Goal: Task Accomplishment & Management: Complete application form

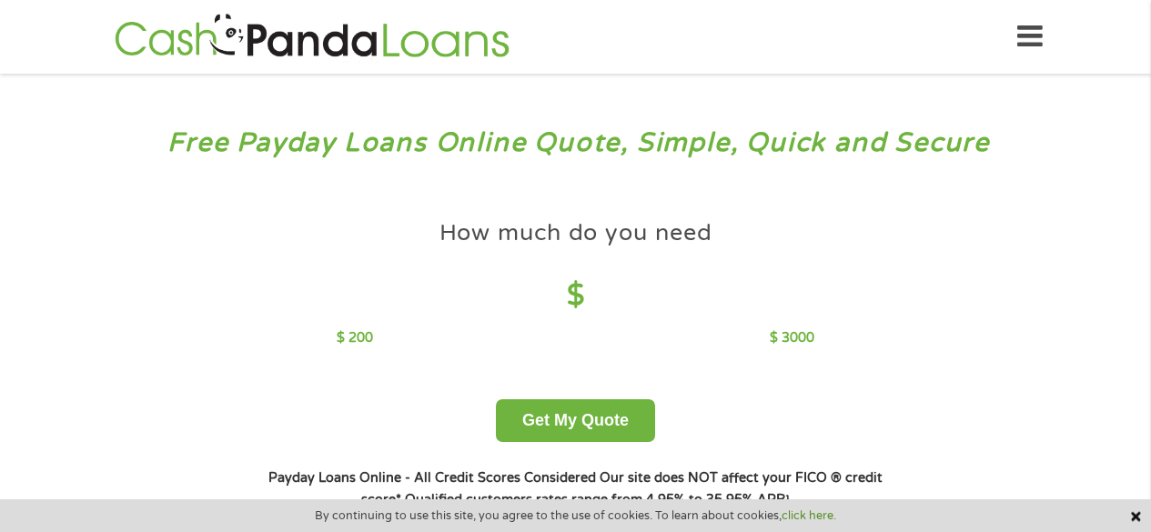
click at [562, 314] on h4 "$" at bounding box center [576, 295] width 478 height 37
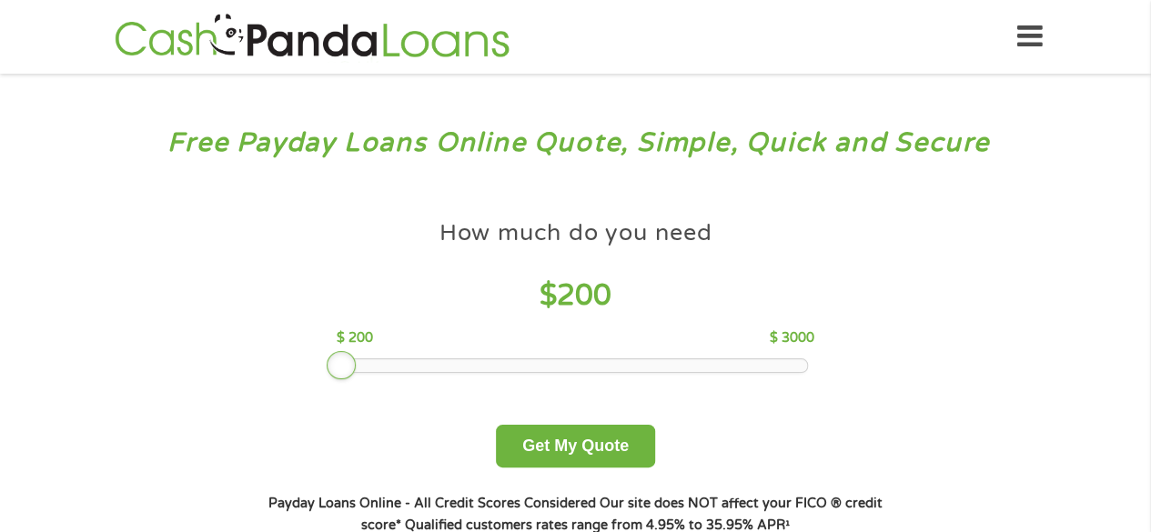
drag, startPoint x: 479, startPoint y: 370, endPoint x: 299, endPoint y: 360, distance: 180.4
click at [299, 360] on div "How much do you need $ 200 $ 200 $ 3000 Get My Quote" at bounding box center [575, 339] width 637 height 257
click at [551, 465] on button "Get My Quote" at bounding box center [575, 446] width 159 height 43
click at [602, 423] on div "How much do you need $ 200 $ 200 $ 3000 Get My Quote" at bounding box center [575, 339] width 637 height 257
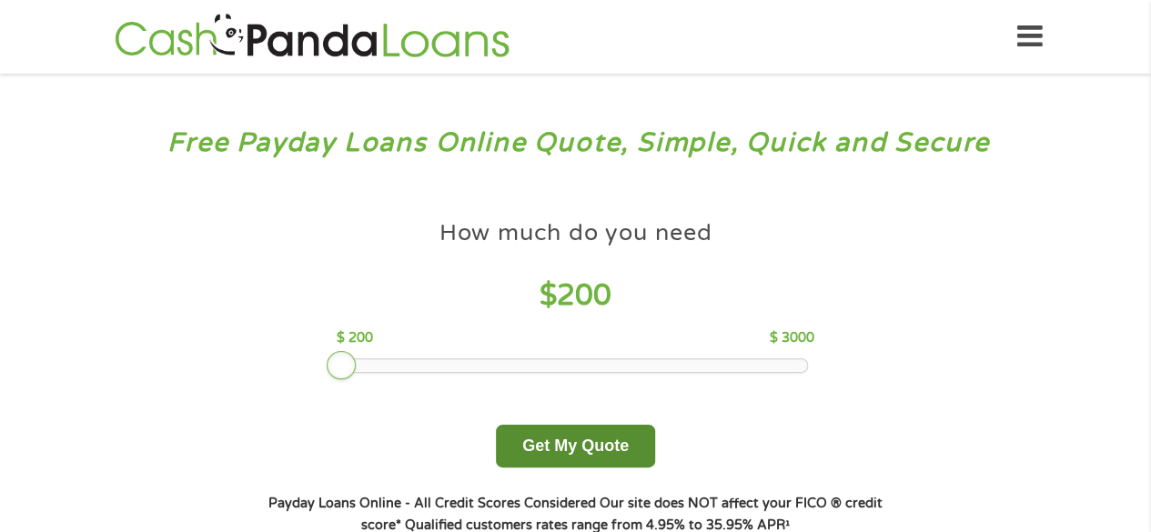
click at [593, 438] on button "Get My Quote" at bounding box center [575, 446] width 159 height 43
click at [593, 437] on button "Get My Quote" at bounding box center [575, 446] width 159 height 43
click at [617, 458] on button "Get My Quote" at bounding box center [575, 446] width 159 height 43
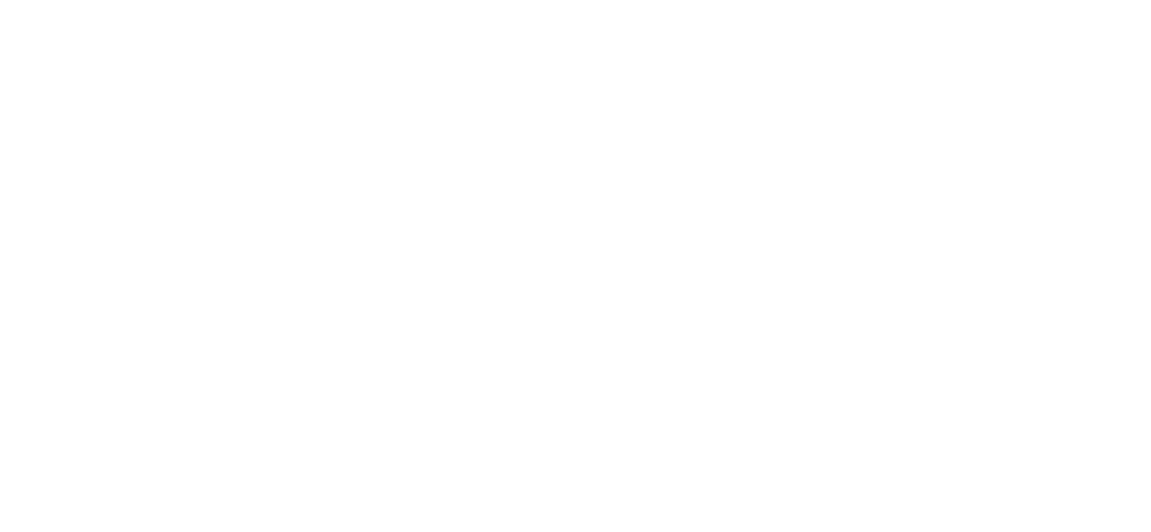
click at [0, 0] on html at bounding box center [0, 0] width 0 height 0
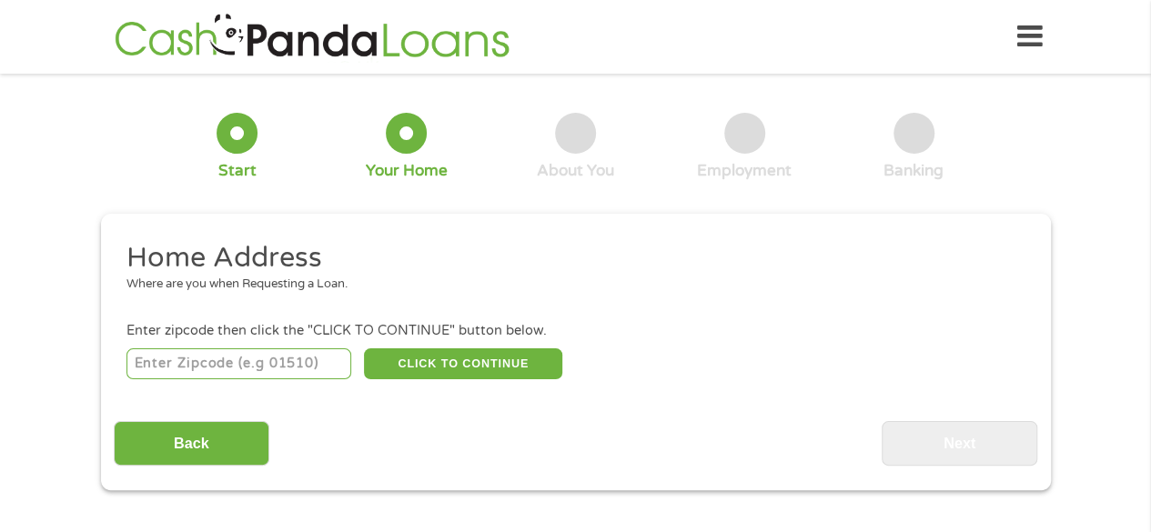
click at [257, 378] on input "number" at bounding box center [238, 363] width 225 height 31
type input "65301"
click at [389, 357] on button "CLICK TO CONTINUE" at bounding box center [463, 363] width 198 height 31
type input "65301"
type input "Sedalia"
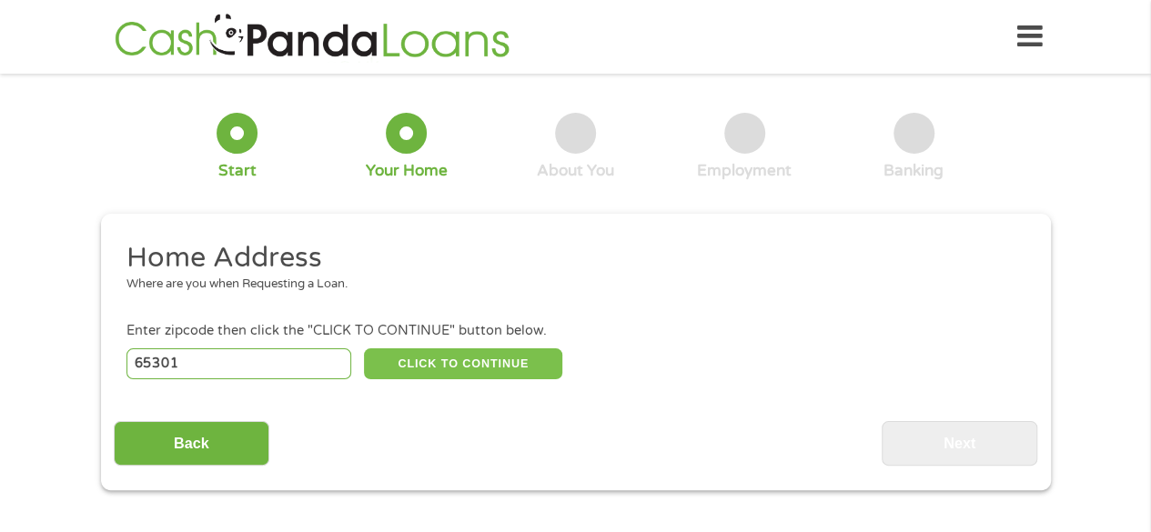
select select "[US_STATE]"
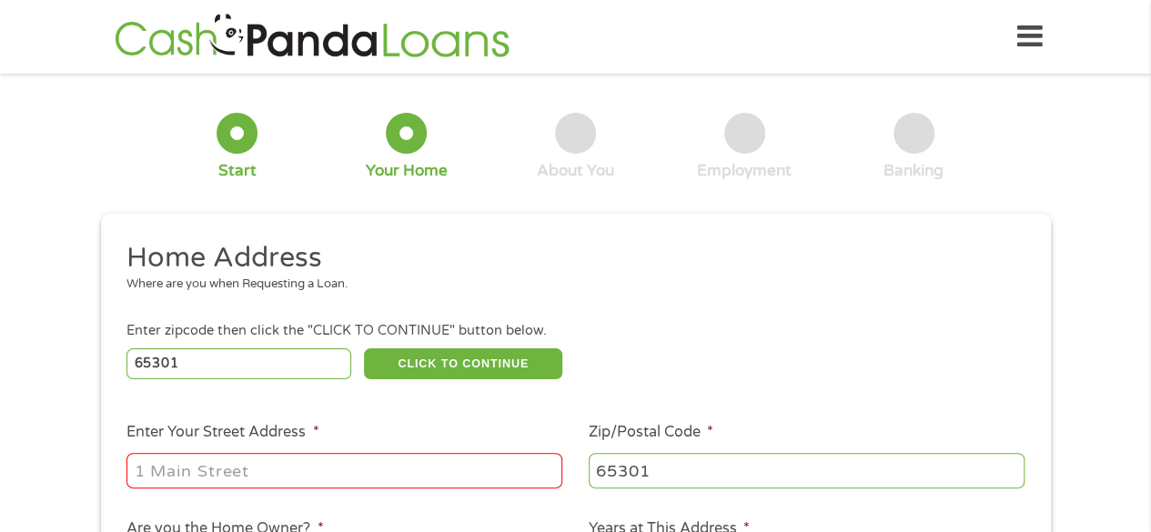
click at [284, 459] on input "Enter Your Street Address *" at bounding box center [344, 470] width 436 height 35
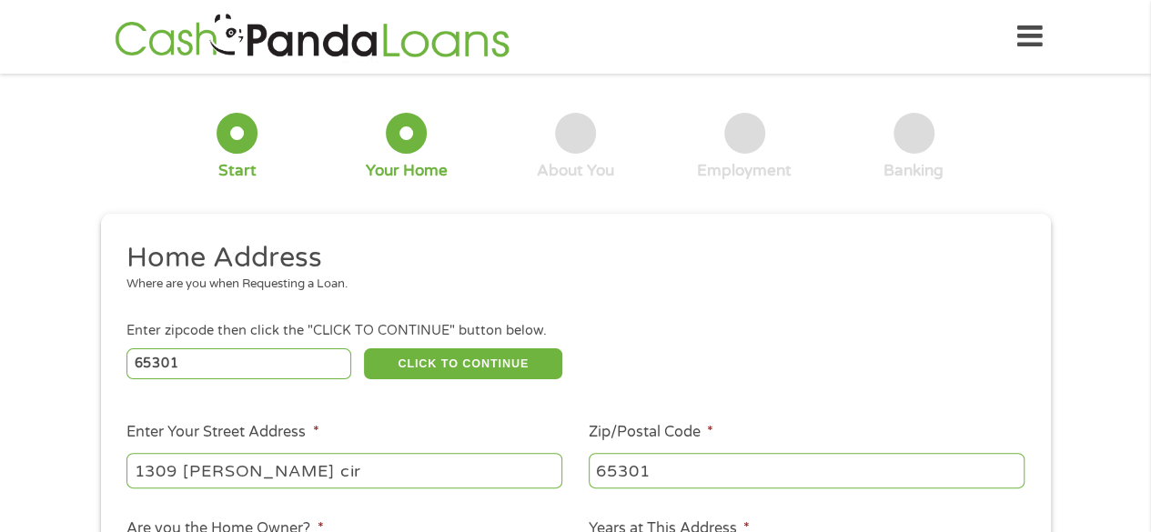
type input "1309 [PERSON_NAME] cir"
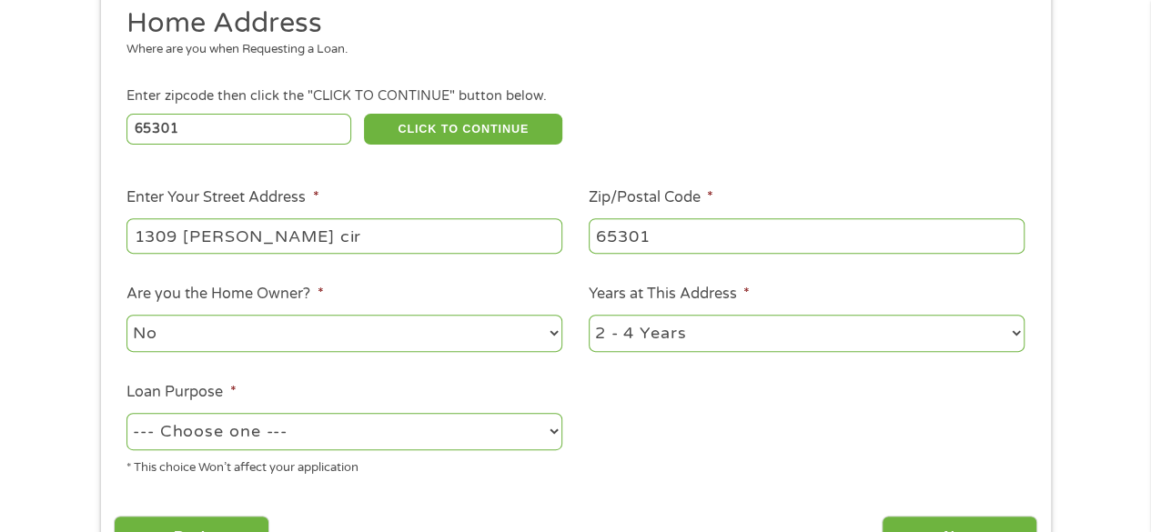
scroll to position [303, 0]
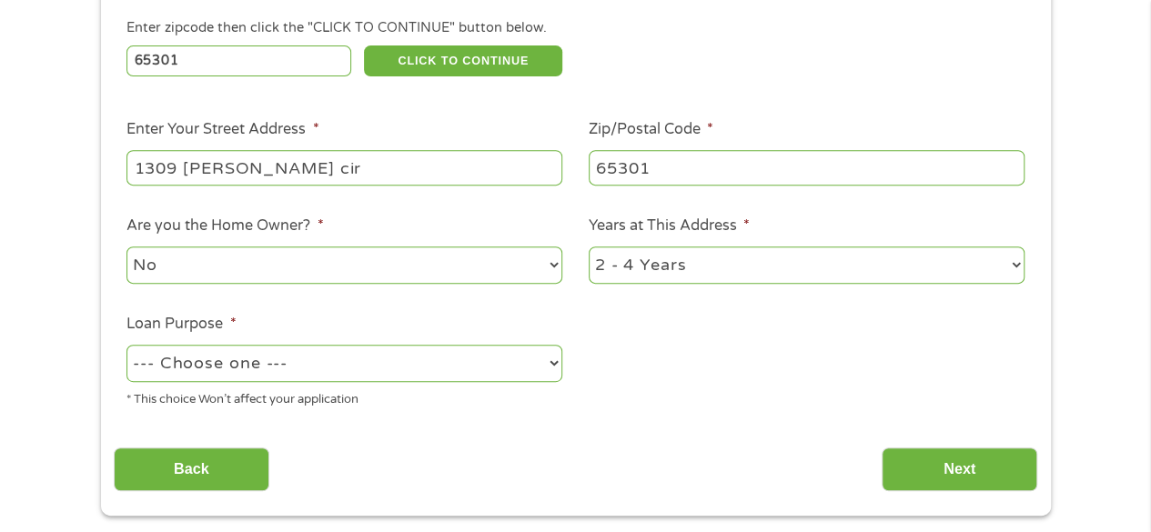
click at [446, 355] on select "--- Choose one --- Pay Bills Debt Consolidation Home Improvement Major Purchase…" at bounding box center [344, 363] width 436 height 37
select select "paybills"
click at [126, 346] on select "--- Choose one --- Pay Bills Debt Consolidation Home Improvement Major Purchase…" at bounding box center [344, 363] width 436 height 37
click at [906, 475] on input "Next" at bounding box center [960, 470] width 156 height 45
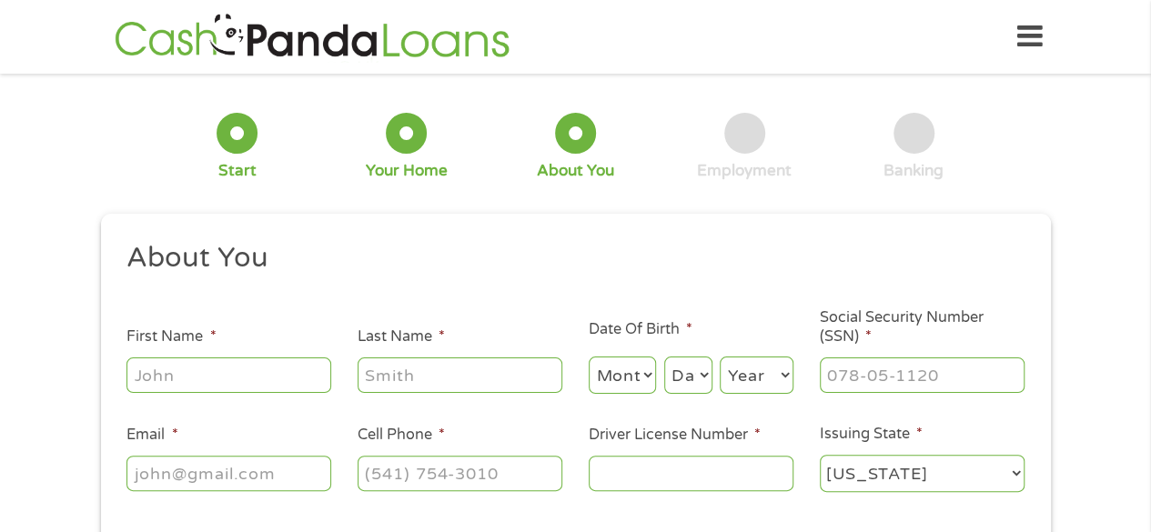
scroll to position [7, 7]
click at [260, 393] on ul "About You This field is hidden when viewing the form Title * --- Choose one ---…" at bounding box center [575, 374] width 923 height 268
click at [260, 388] on input "First Name *" at bounding box center [228, 375] width 205 height 35
click at [207, 372] on input "First Name *" at bounding box center [228, 375] width 205 height 35
click at [208, 370] on input "First Name *" at bounding box center [228, 375] width 205 height 35
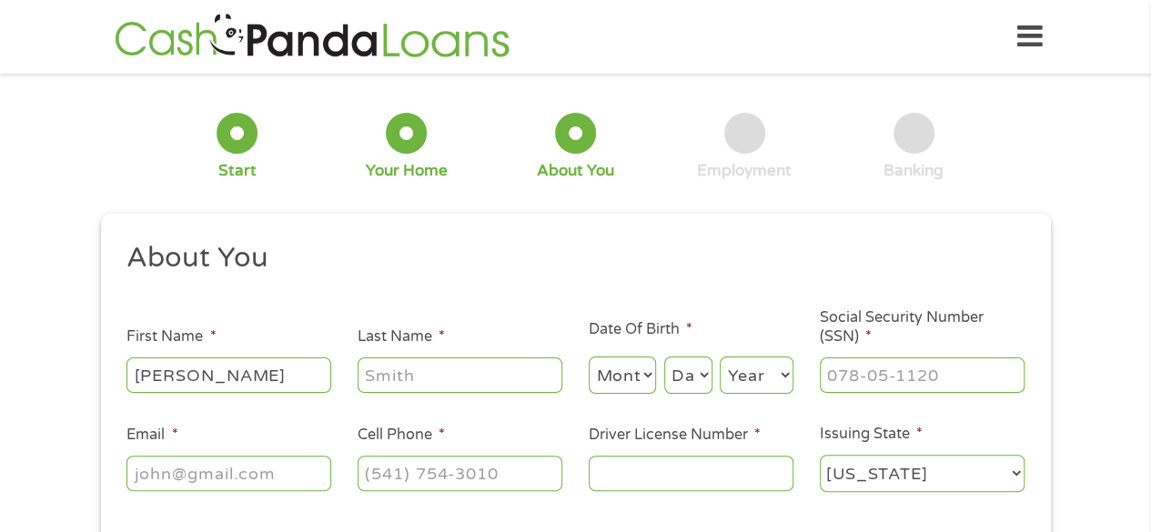
type input "[PERSON_NAME]"
click at [623, 378] on select "Month 1 2 3 4 5 6 7 8 9 10 11 12" at bounding box center [623, 375] width 68 height 37
select select "7"
click at [589, 358] on select "Month 1 2 3 4 5 6 7 8 9 10 11 12" at bounding box center [623, 375] width 68 height 37
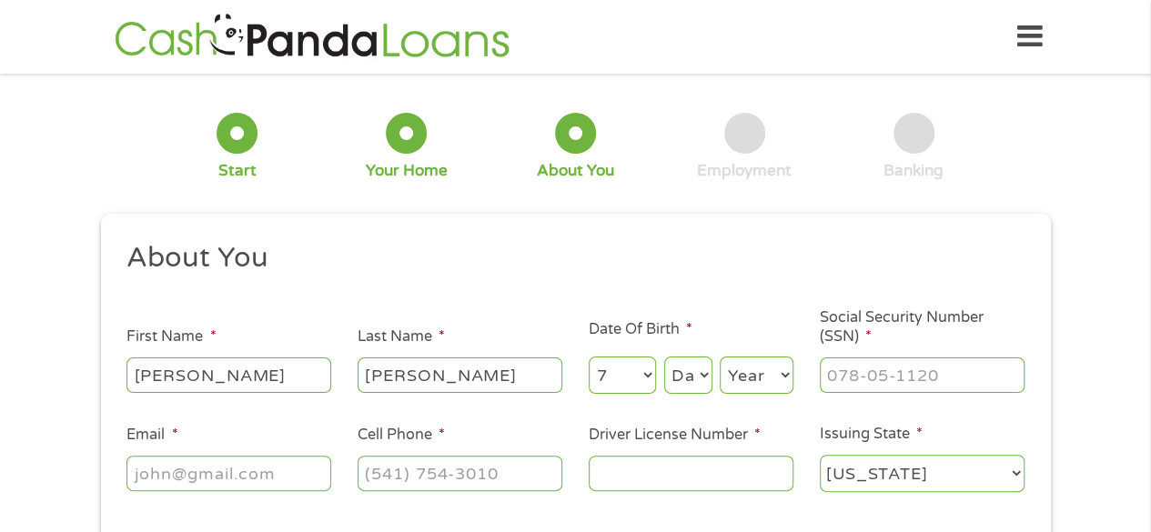
drag, startPoint x: 709, startPoint y: 410, endPoint x: 703, endPoint y: 363, distance: 47.6
click at [703, 363] on ul "About You This field is hidden when viewing the form Title * --- Choose one ---…" at bounding box center [575, 374] width 923 height 268
click at [697, 369] on select "Day 1 2 3 4 5 6 7 8 9 10 11 12 13 14 15 16 17 18 19 20 21 22 23 24 25 26 27 28 …" at bounding box center [688, 375] width 48 height 37
select select "10"
click at [664, 358] on select "Day 1 2 3 4 5 6 7 8 9 10 11 12 13 14 15 16 17 18 19 20 21 22 23 24 25 26 27 28 …" at bounding box center [688, 375] width 48 height 37
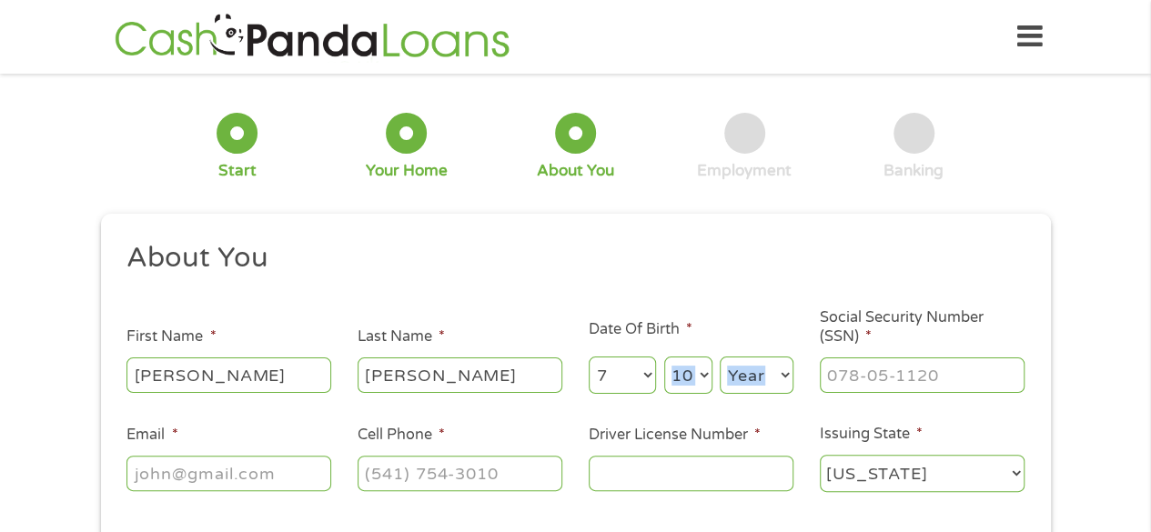
click at [766, 399] on ul "About You This field is hidden when viewing the form Title * --- Choose one ---…" at bounding box center [575, 374] width 923 height 268
click at [766, 392] on div "Year Year [DATE] 2006 2005 2004 2003 2002 2001 2000 1999 1998 1997 1996 1995 19…" at bounding box center [757, 376] width 74 height 44
click at [768, 383] on select "Year [DATE] 2006 2005 2004 2003 2002 2001 2000 1999 1998 1997 1996 1995 1994 19…" at bounding box center [757, 375] width 74 height 37
select select "1992"
click at [720, 358] on select "Year [DATE] 2006 2005 2004 2003 2002 2001 2000 1999 1998 1997 1996 1995 1994 19…" at bounding box center [757, 375] width 74 height 37
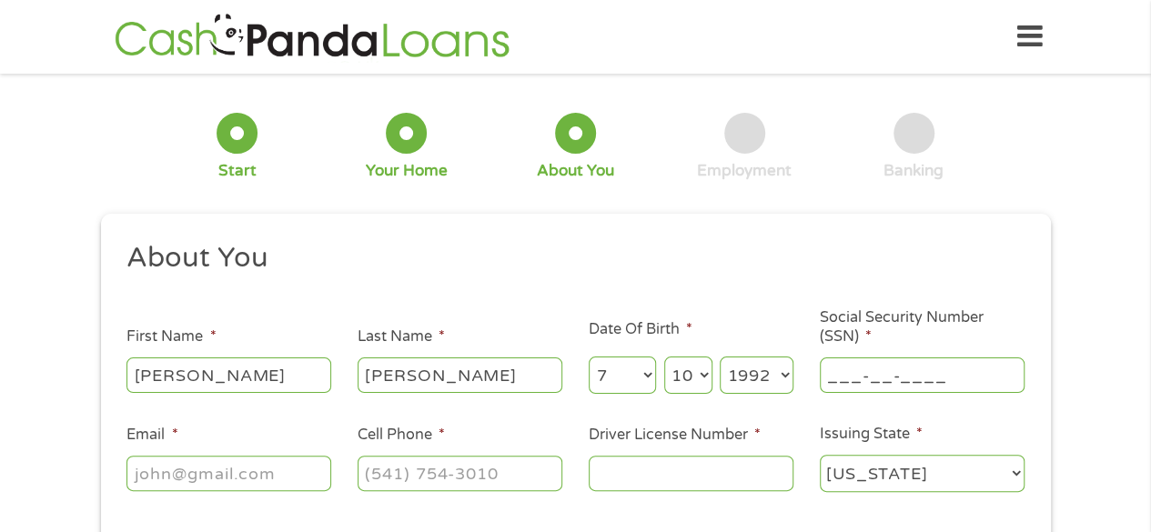
click at [868, 367] on input "___-__-____" at bounding box center [922, 375] width 205 height 35
type input "497-06-6862"
click at [266, 469] on input "Email *" at bounding box center [228, 473] width 205 height 35
type input "[EMAIL_ADDRESS][DOMAIN_NAME]"
type input "[PHONE_NUMBER]"
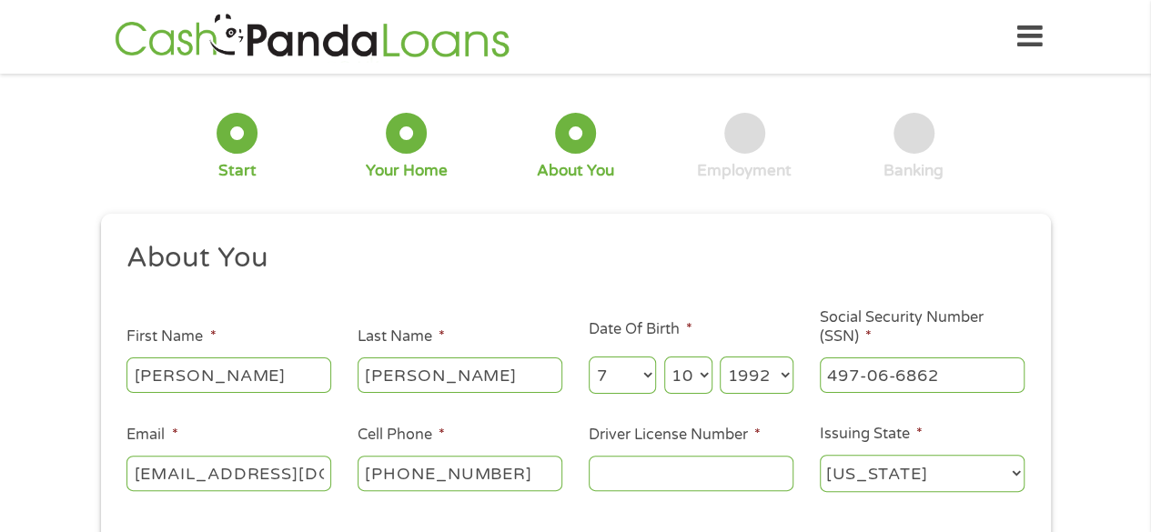
click at [685, 461] on input "Driver License Number *" at bounding box center [691, 473] width 205 height 35
type input "01108765"
click at [999, 467] on select "[US_STATE] [US_STATE] [US_STATE] [US_STATE] [US_STATE] [US_STATE] [US_STATE] [U…" at bounding box center [922, 473] width 205 height 37
drag, startPoint x: 999, startPoint y: 467, endPoint x: 1006, endPoint y: 489, distance: 23.9
click at [1006, 489] on select "[US_STATE] [US_STATE] [US_STATE] [US_STATE] [US_STATE] [US_STATE] [US_STATE] [U…" at bounding box center [922, 473] width 205 height 37
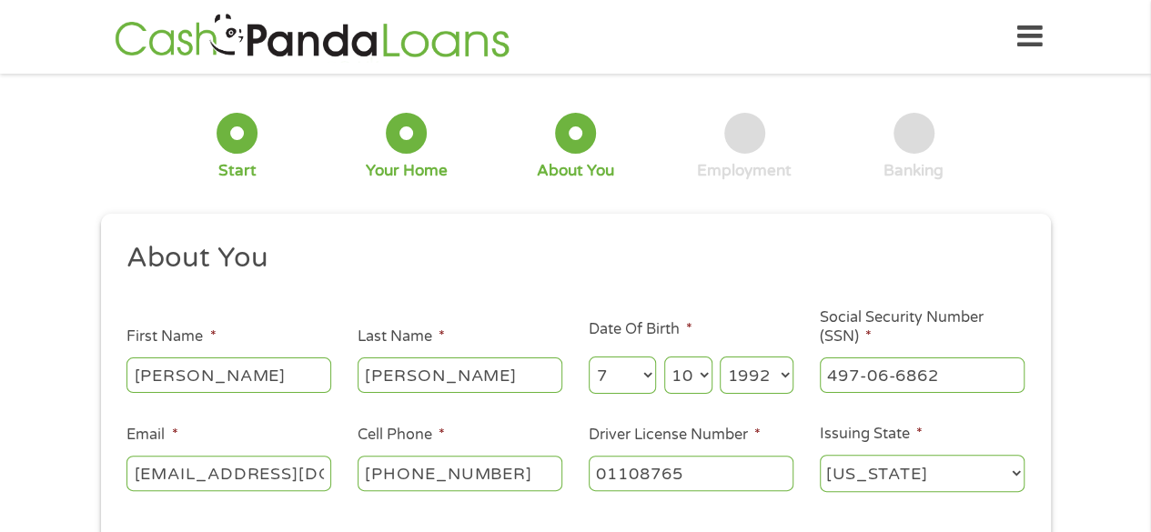
click at [1006, 489] on select "[US_STATE] [US_STATE] [US_STATE] [US_STATE] [US_STATE] [US_STATE] [US_STATE] [U…" at bounding box center [922, 473] width 205 height 37
select select "[US_STATE]"
click at [820, 456] on select "[US_STATE] [US_STATE] [US_STATE] [US_STATE] [US_STATE] [US_STATE] [US_STATE] [U…" at bounding box center [922, 473] width 205 height 37
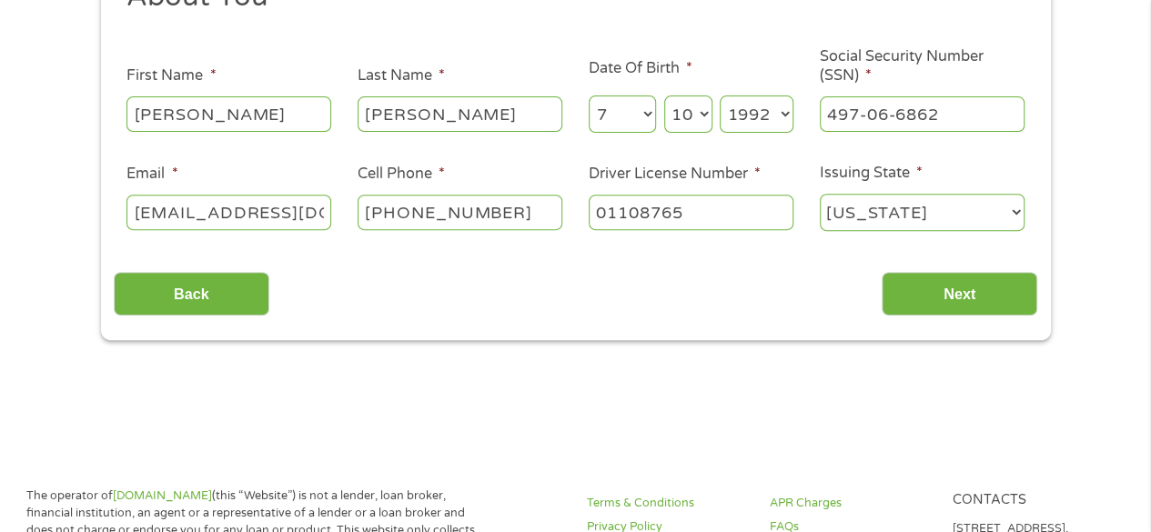
scroll to position [266, 0]
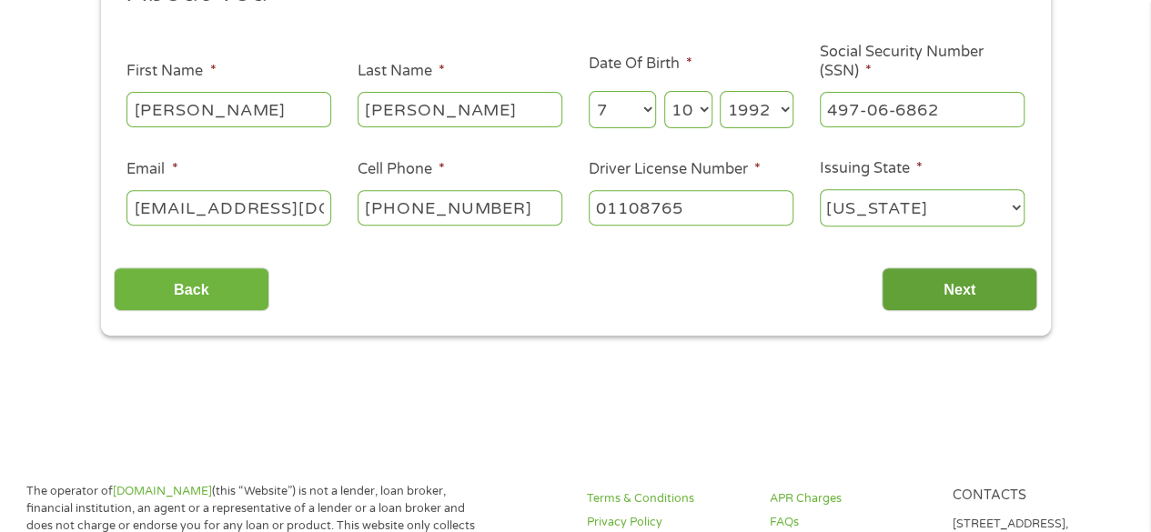
click at [979, 283] on input "Next" at bounding box center [960, 289] width 156 height 45
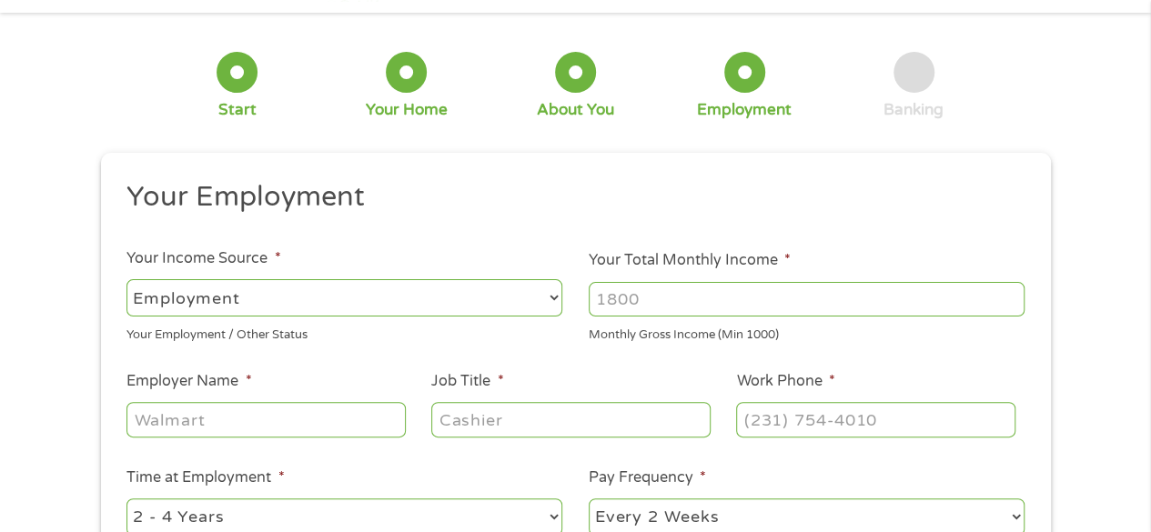
scroll to position [0, 0]
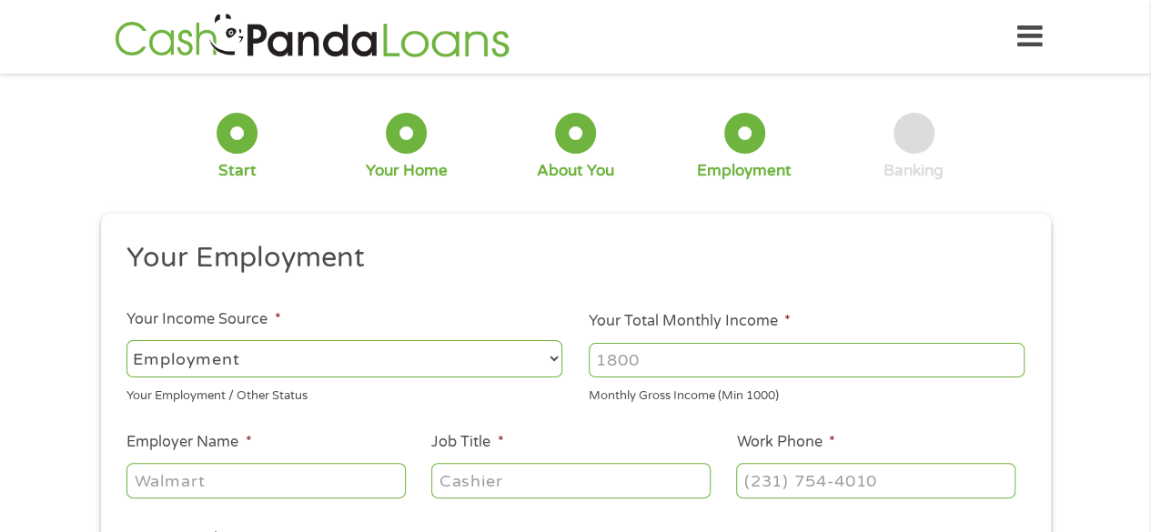
click at [656, 360] on input "Your Total Monthly Income *" at bounding box center [807, 360] width 436 height 35
type input "1045"
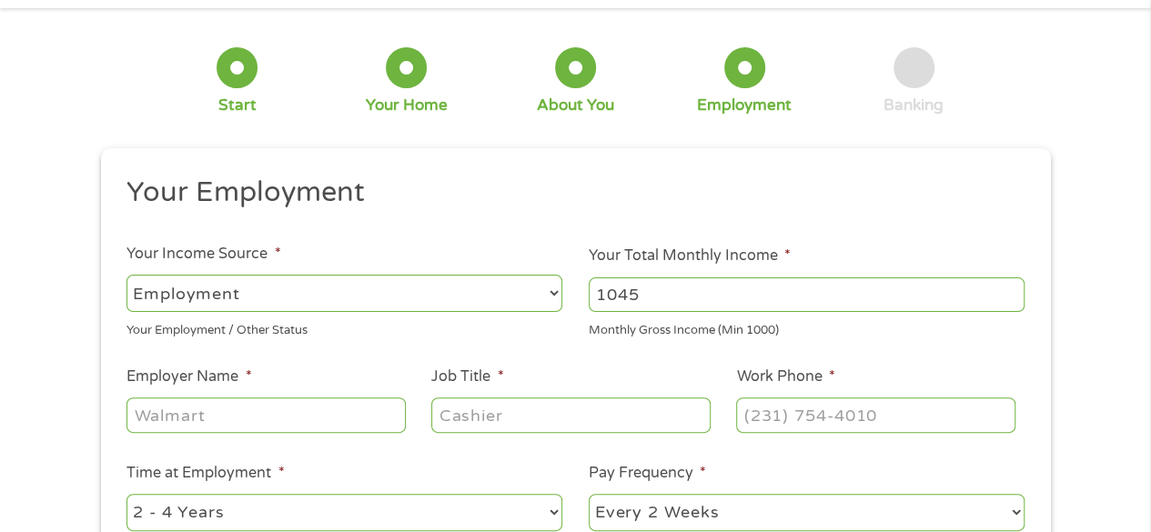
scroll to position [77, 0]
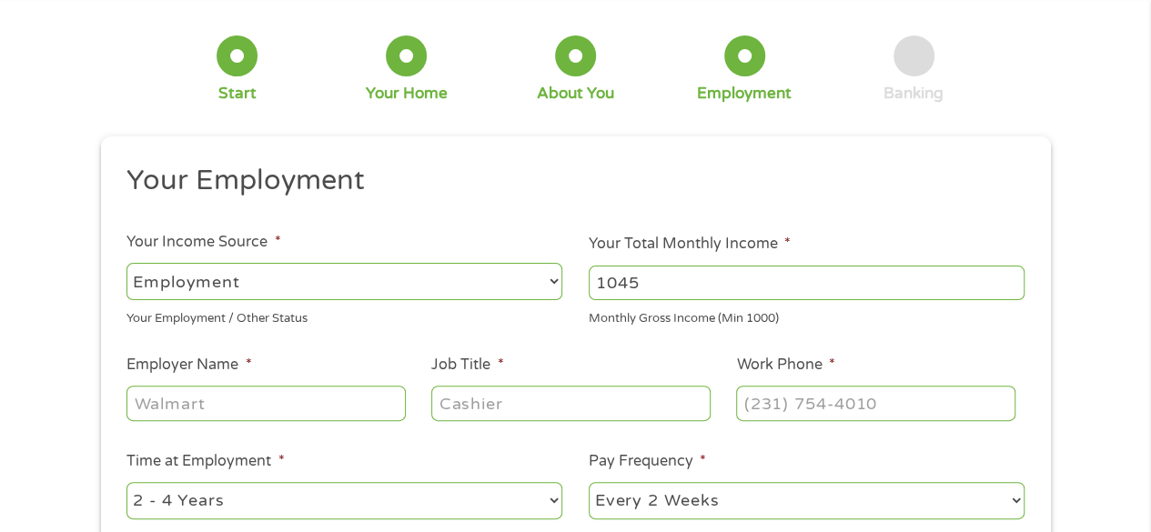
click at [238, 410] on input "Employer Name *" at bounding box center [265, 403] width 278 height 35
type input "happi"
click at [452, 405] on input "Job Title *" at bounding box center [570, 403] width 278 height 35
type input "caregiver"
click at [822, 394] on input "(___) ___-____" at bounding box center [875, 403] width 278 height 35
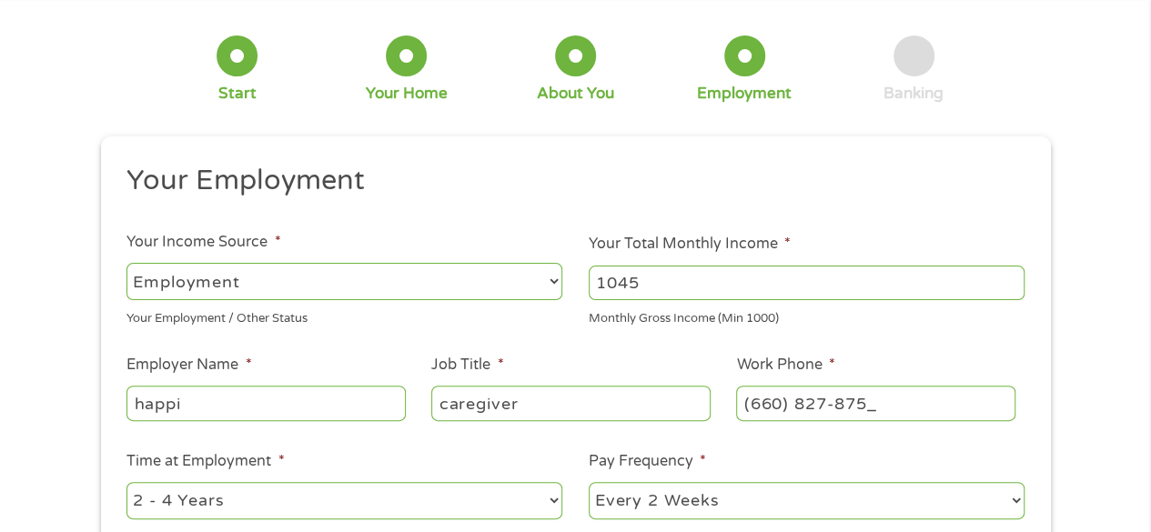
type input "[PHONE_NUMBER]"
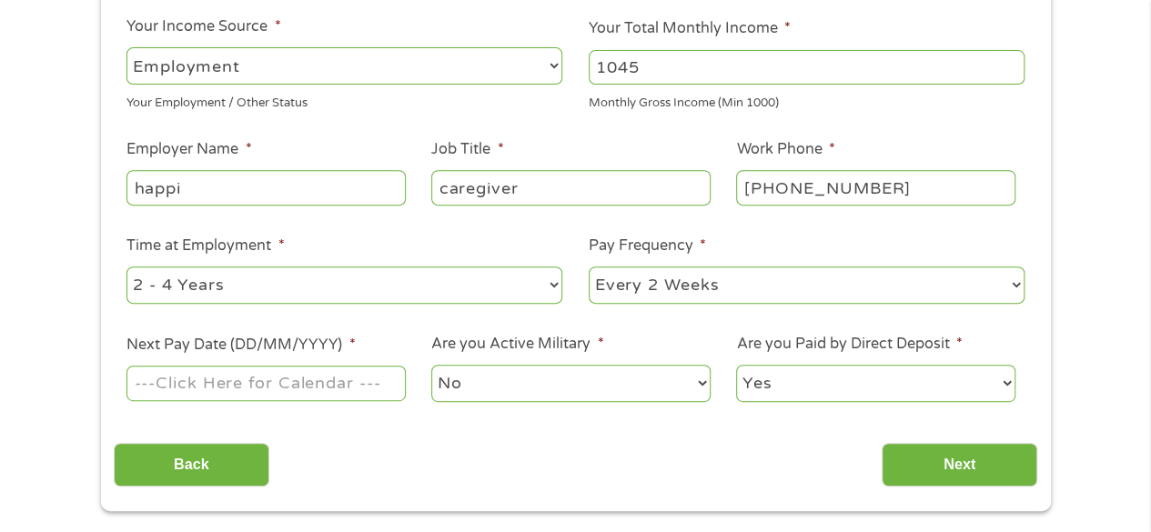
scroll to position [297, 0]
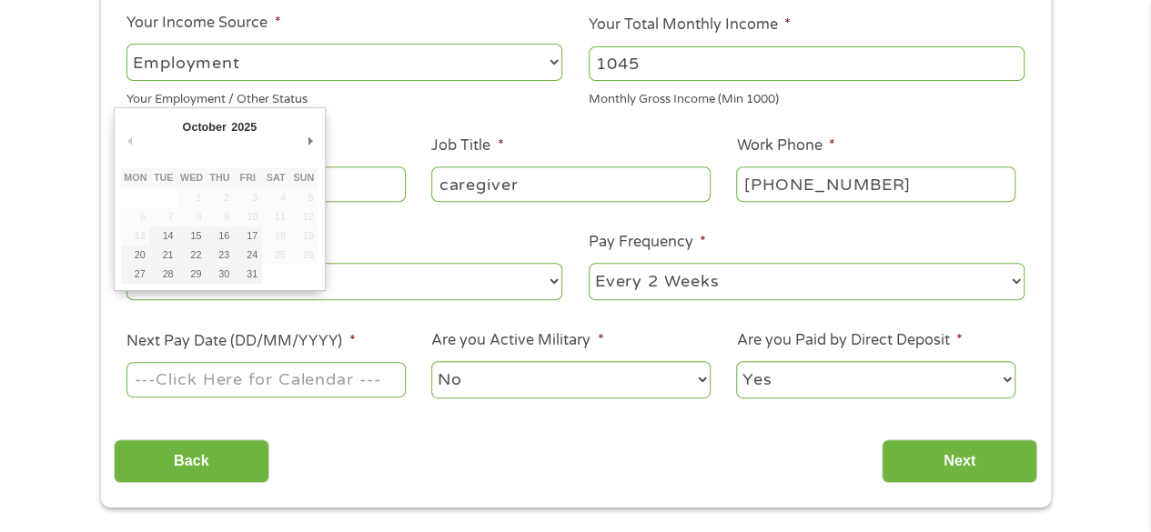
click at [224, 378] on input "Next Pay Date (DD/MM/YYYY) *" at bounding box center [265, 379] width 278 height 35
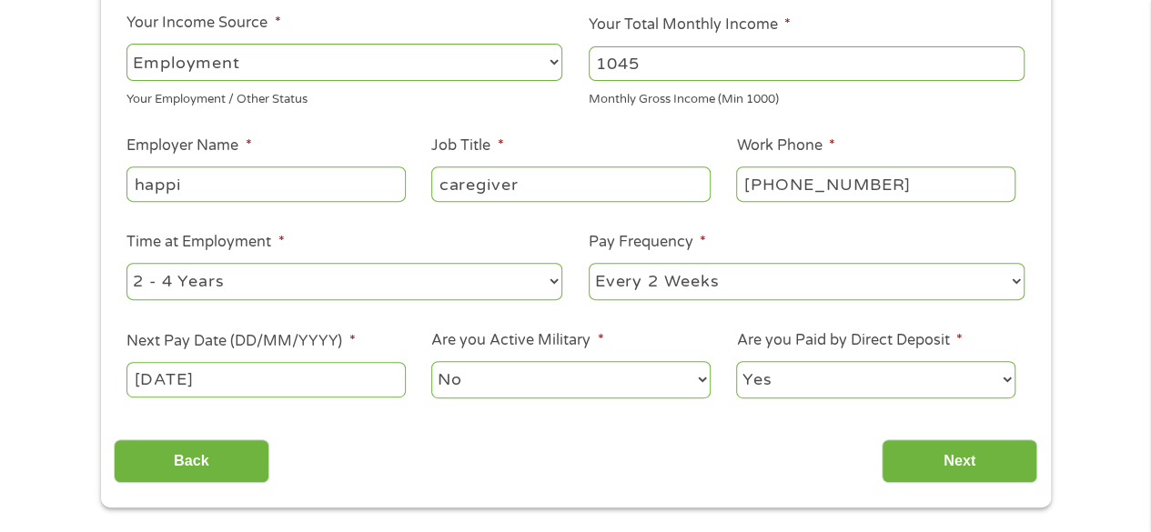
click at [318, 387] on input "[DATE]" at bounding box center [265, 379] width 278 height 35
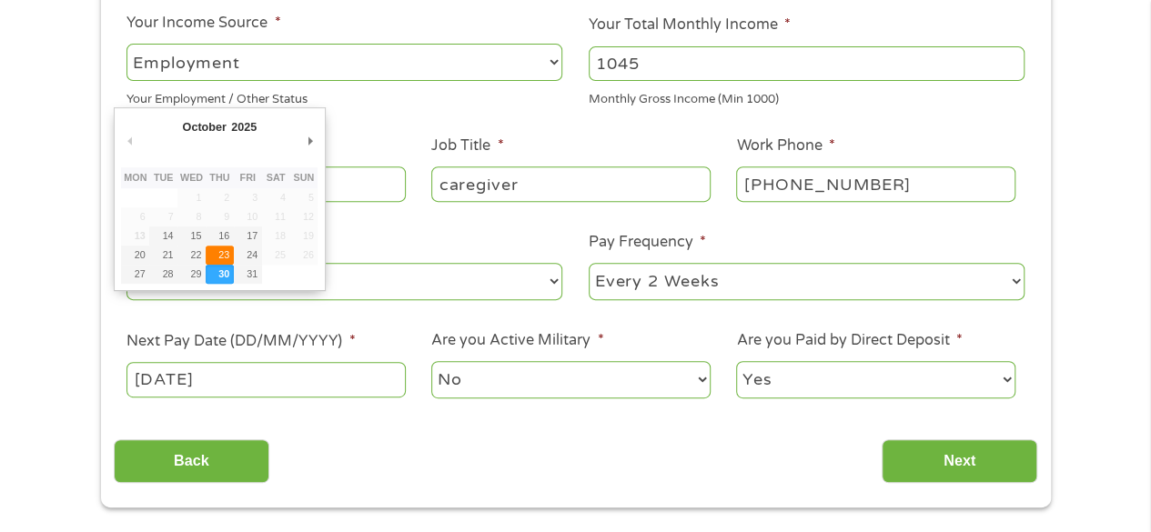
type input "[DATE]"
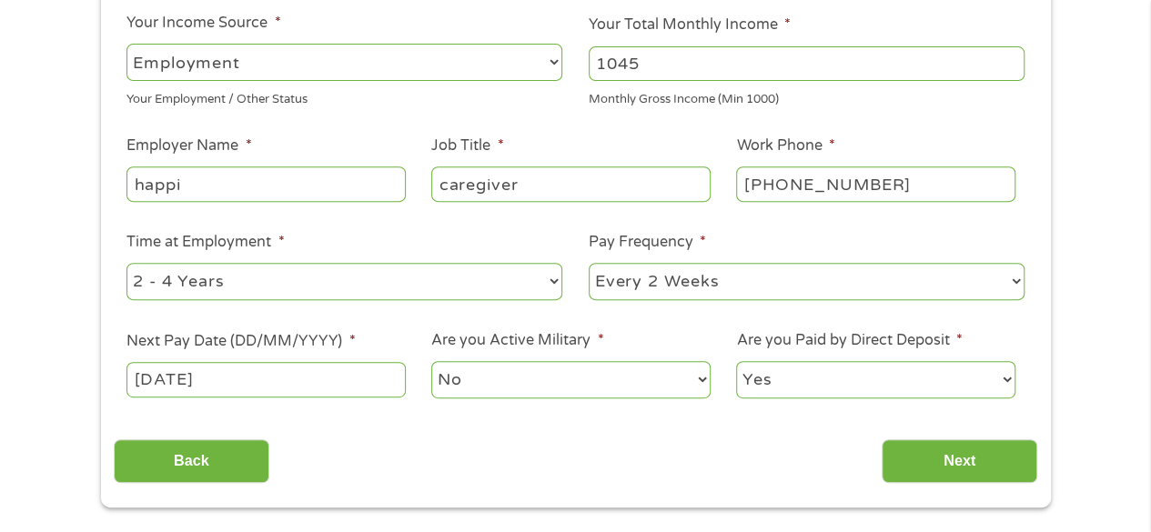
click at [377, 403] on ul "Your Employment Your Income Source * --- Choose one --- Employment [DEMOGRAPHIC…" at bounding box center [575, 179] width 923 height 471
click at [543, 388] on select "No Yes" at bounding box center [570, 379] width 278 height 37
click at [431, 361] on select "No Yes" at bounding box center [570, 379] width 278 height 37
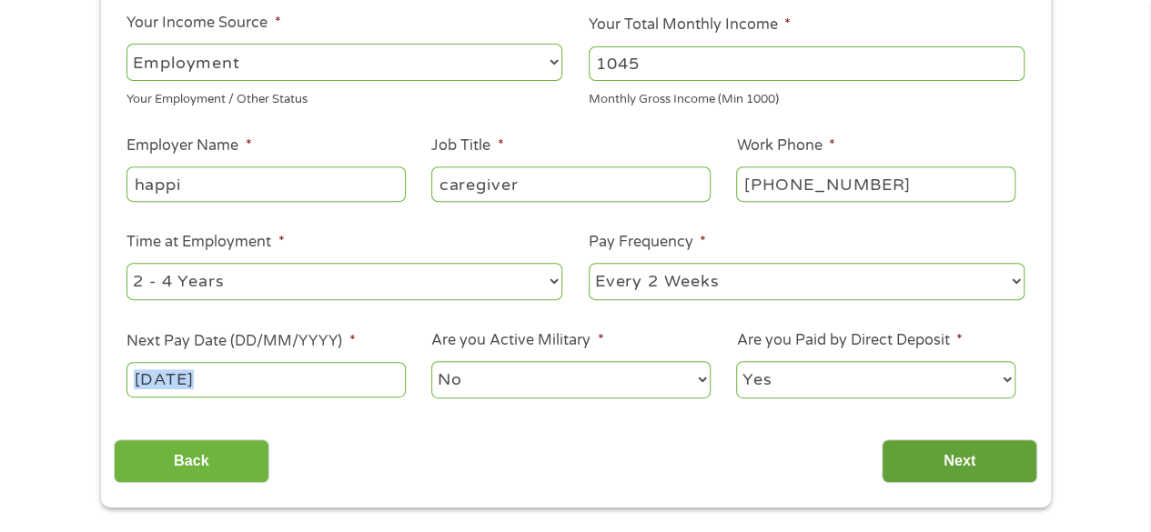
click at [965, 461] on input "Next" at bounding box center [960, 461] width 156 height 45
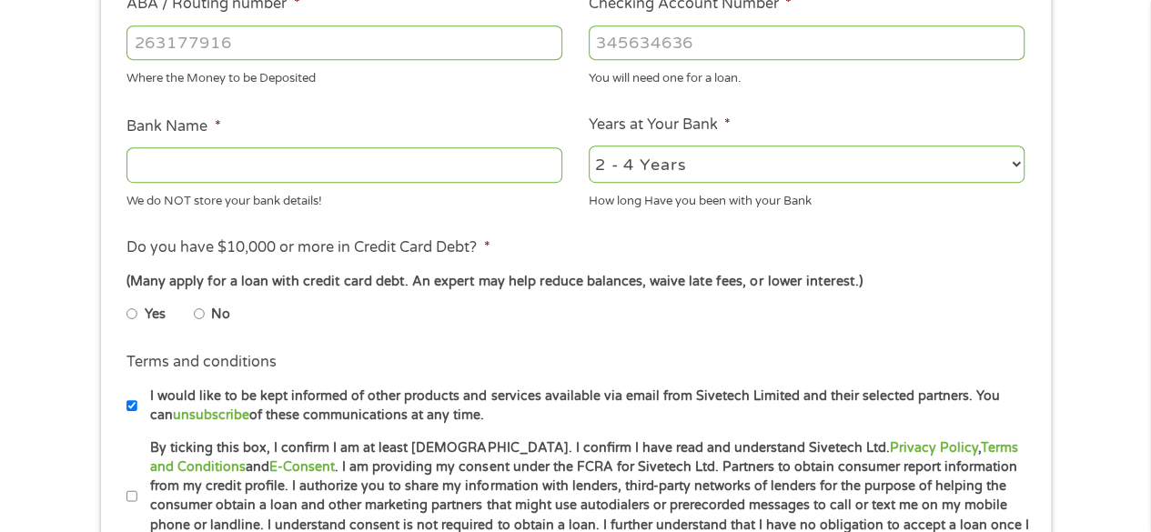
scroll to position [377, 0]
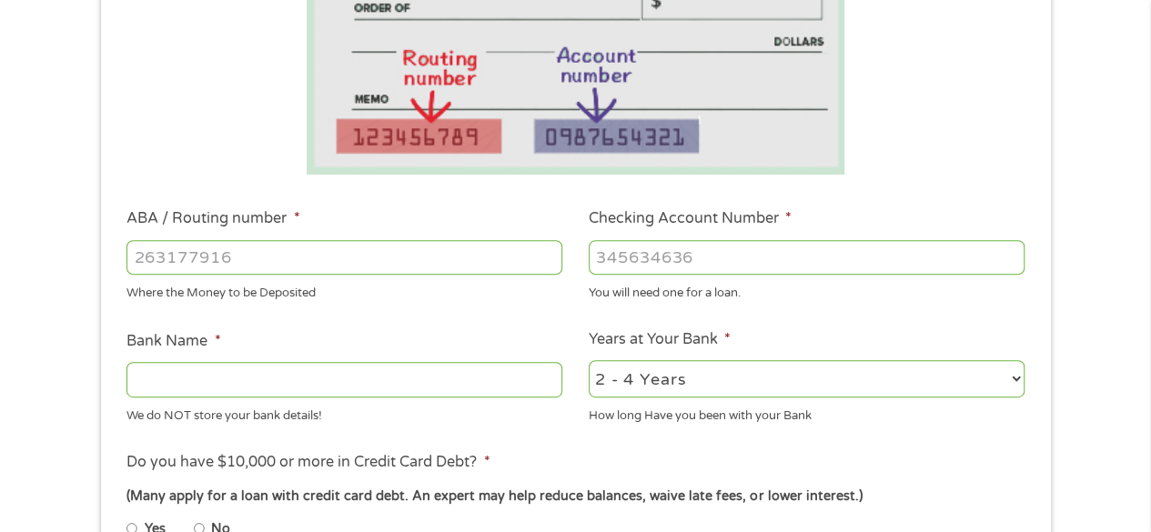
click at [431, 248] on input "ABA / Routing number *" at bounding box center [344, 257] width 436 height 35
click at [473, 43] on img at bounding box center [576, 60] width 539 height 230
click at [297, 240] on input "ABA / Routing number *" at bounding box center [344, 257] width 436 height 35
click at [351, 253] on input "ABA / Routing number *" at bounding box center [344, 257] width 436 height 35
click at [322, 267] on input "ABA / Routing number *" at bounding box center [344, 257] width 436 height 35
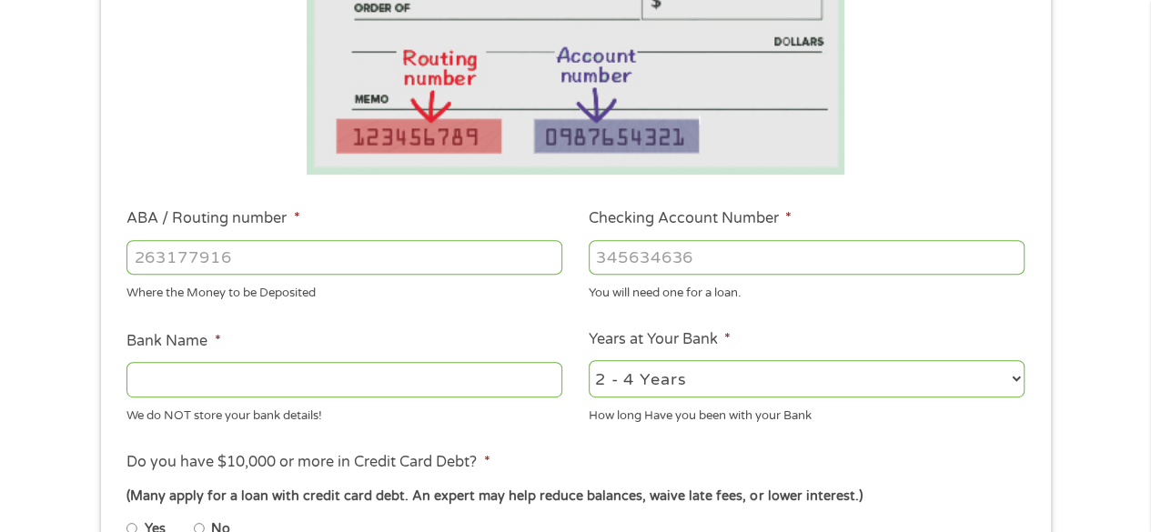
click at [322, 267] on input "ABA / Routing number *" at bounding box center [344, 257] width 436 height 35
type input "031101279"
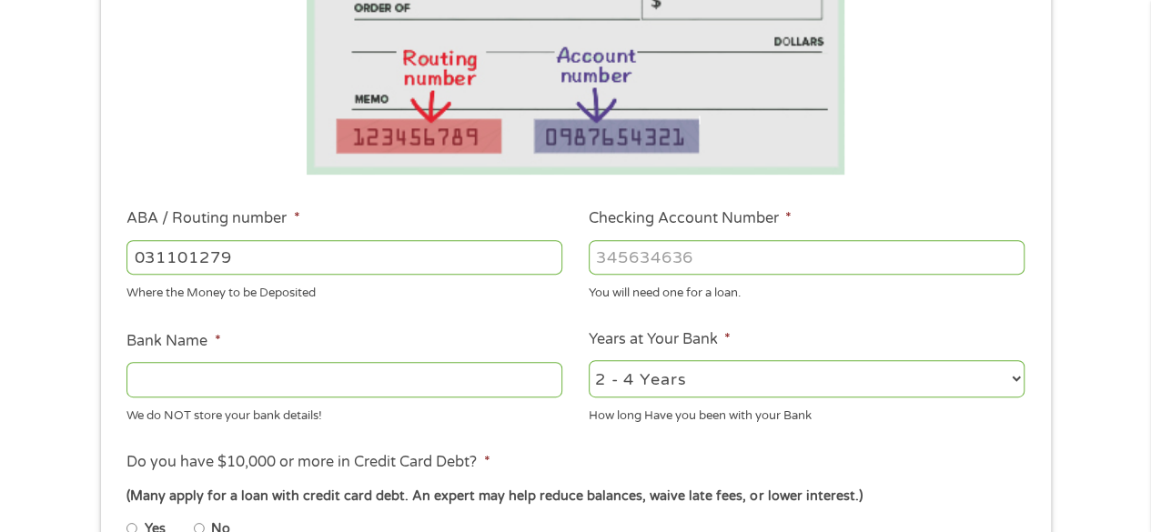
type input "THE BANCORP BANK"
type input "031101279"
click at [797, 243] on input "Checking Account Number *" at bounding box center [807, 257] width 436 height 35
type input "2"
type input "389133027026"
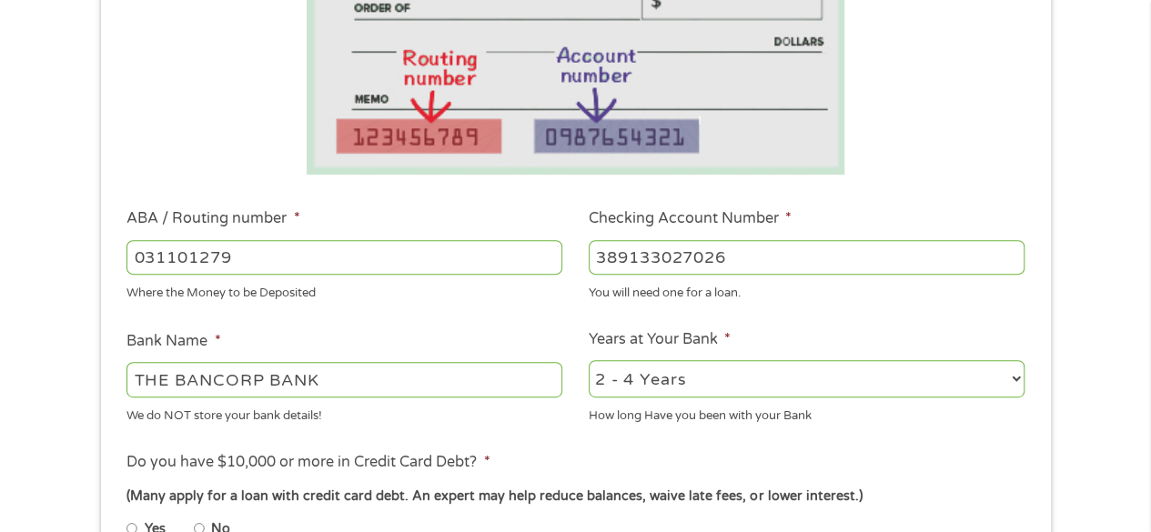
click at [273, 374] on input "THE BANCORP BANK" at bounding box center [344, 379] width 436 height 35
click at [338, 390] on input "THE BANCORP BANK" at bounding box center [344, 379] width 436 height 35
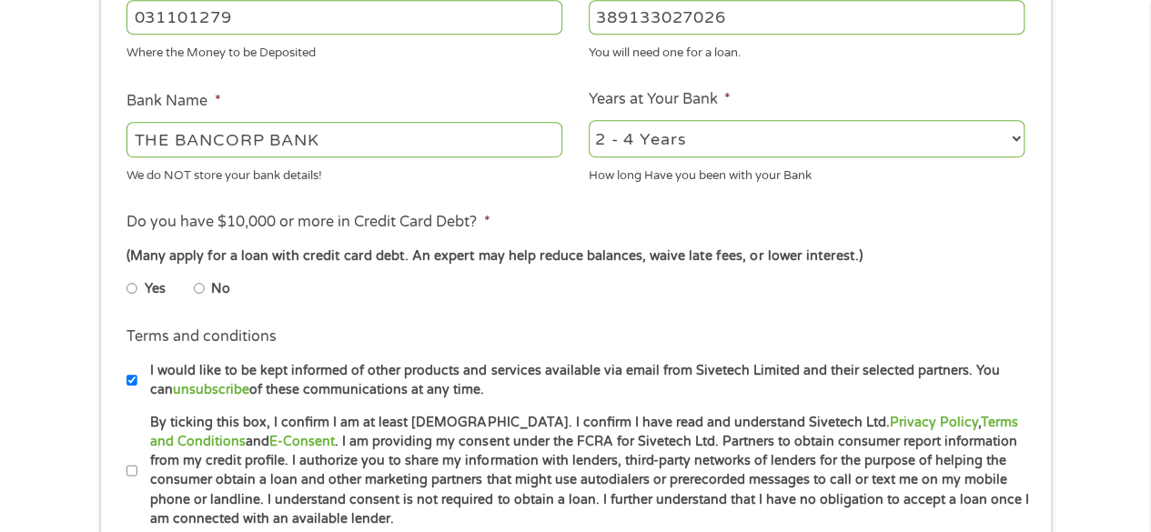
scroll to position [628, 0]
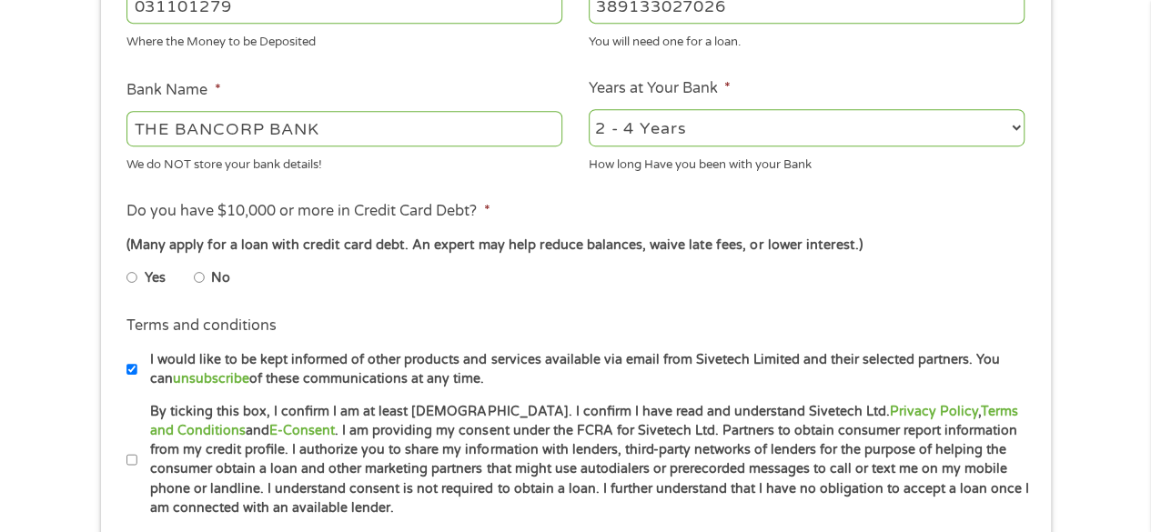
click at [197, 279] on input "No" at bounding box center [199, 277] width 11 height 29
radio input "true"
click at [116, 459] on li "Terms and conditions * By ticking this box, I confirm I am at least [DEMOGRAPHI…" at bounding box center [575, 460] width 923 height 116
click at [131, 367] on input "I would like to be kept informed of other products and services available via e…" at bounding box center [131, 369] width 11 height 29
checkbox input "false"
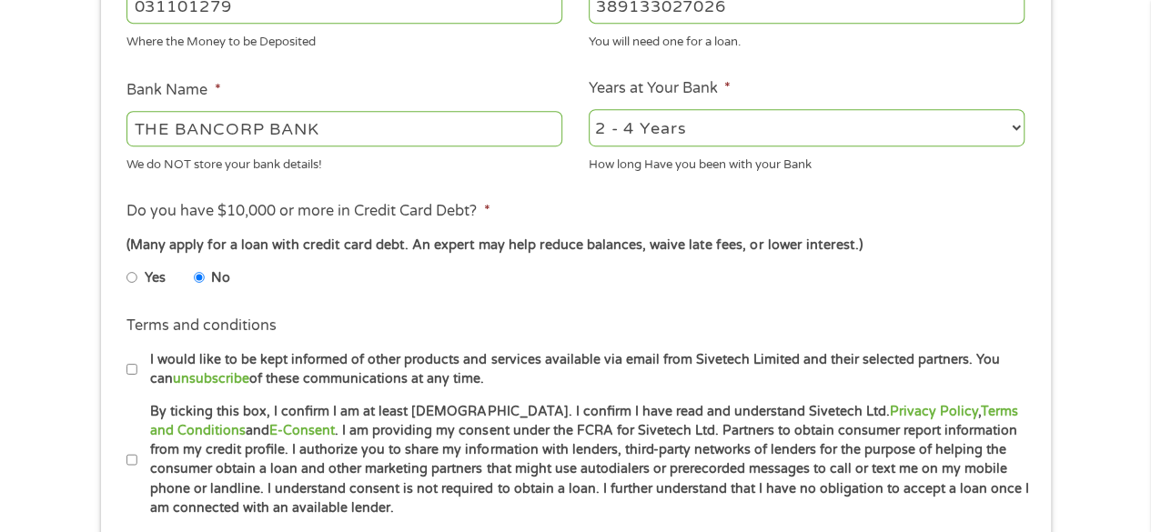
click at [129, 458] on input "By ticking this box, I confirm I am at least [DEMOGRAPHIC_DATA]. I confirm I ha…" at bounding box center [131, 460] width 11 height 29
checkbox input "true"
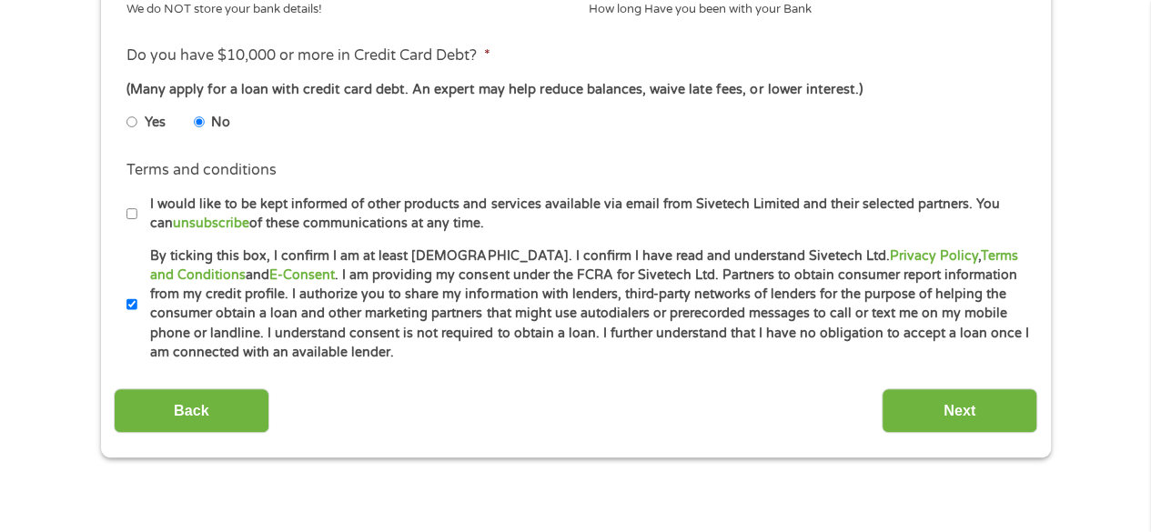
scroll to position [790, 0]
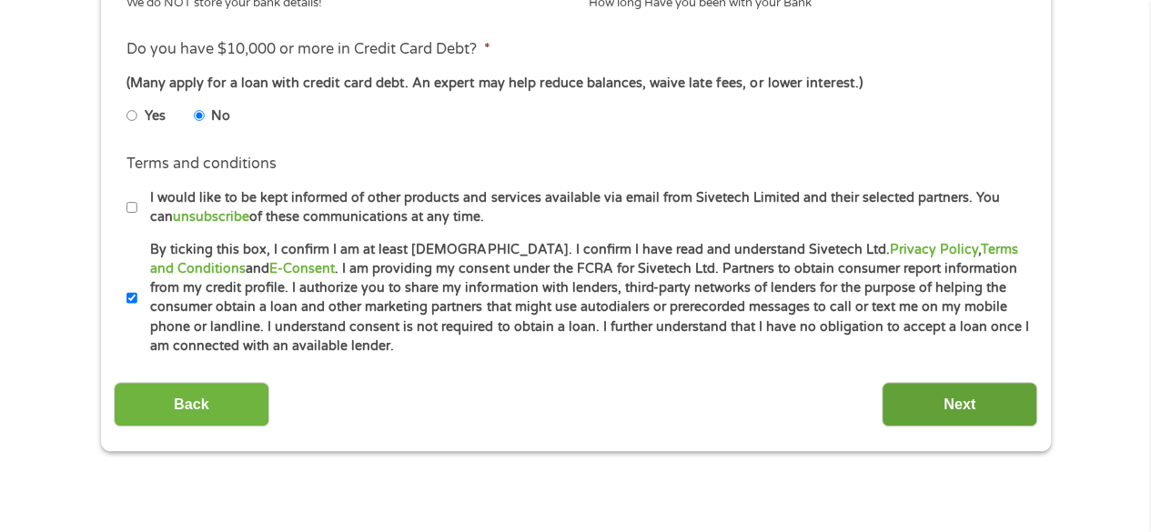
click at [970, 410] on input "Next" at bounding box center [960, 404] width 156 height 45
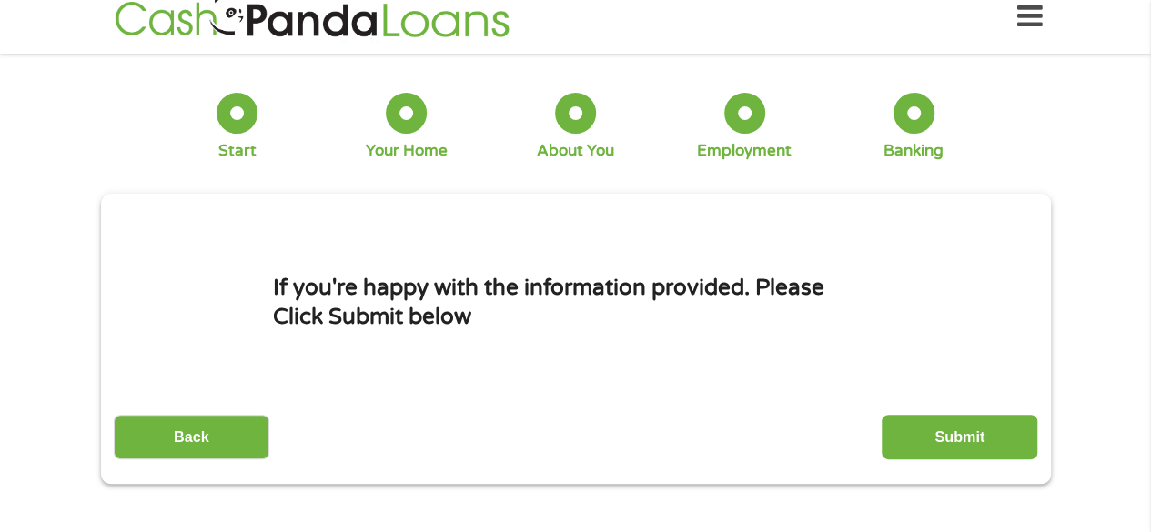
scroll to position [0, 0]
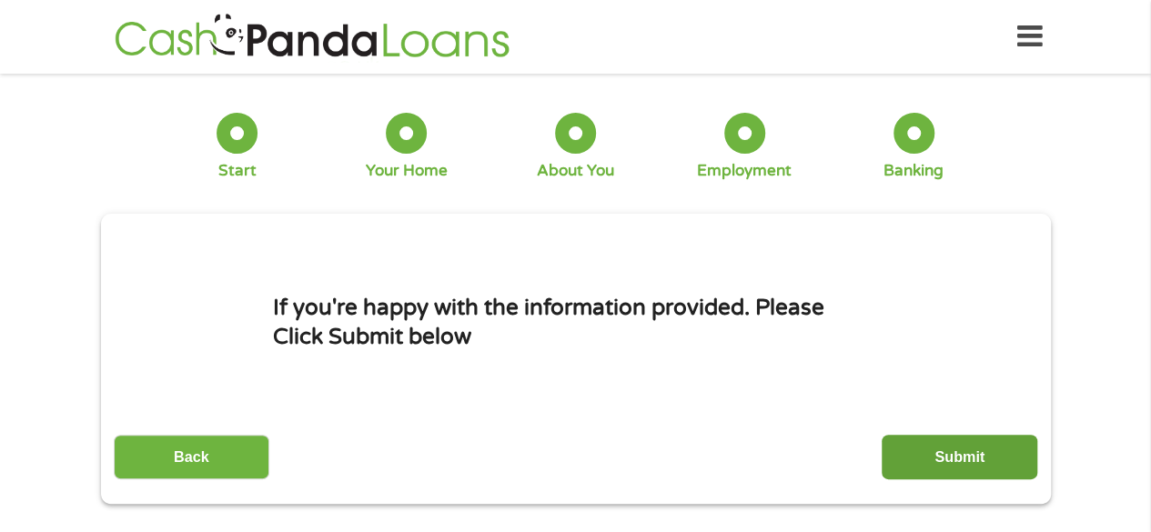
click at [948, 454] on input "Submit" at bounding box center [960, 457] width 156 height 45
